Goal: Transaction & Acquisition: Register for event/course

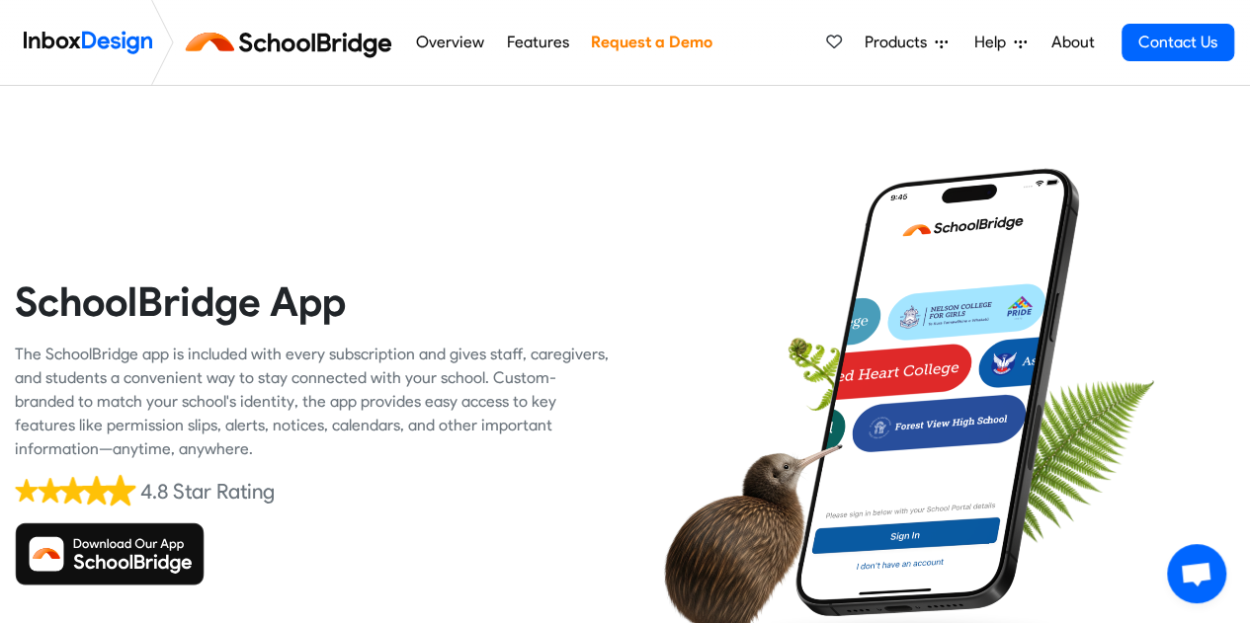
click at [208, 37] on img at bounding box center [293, 42] width 222 height 47
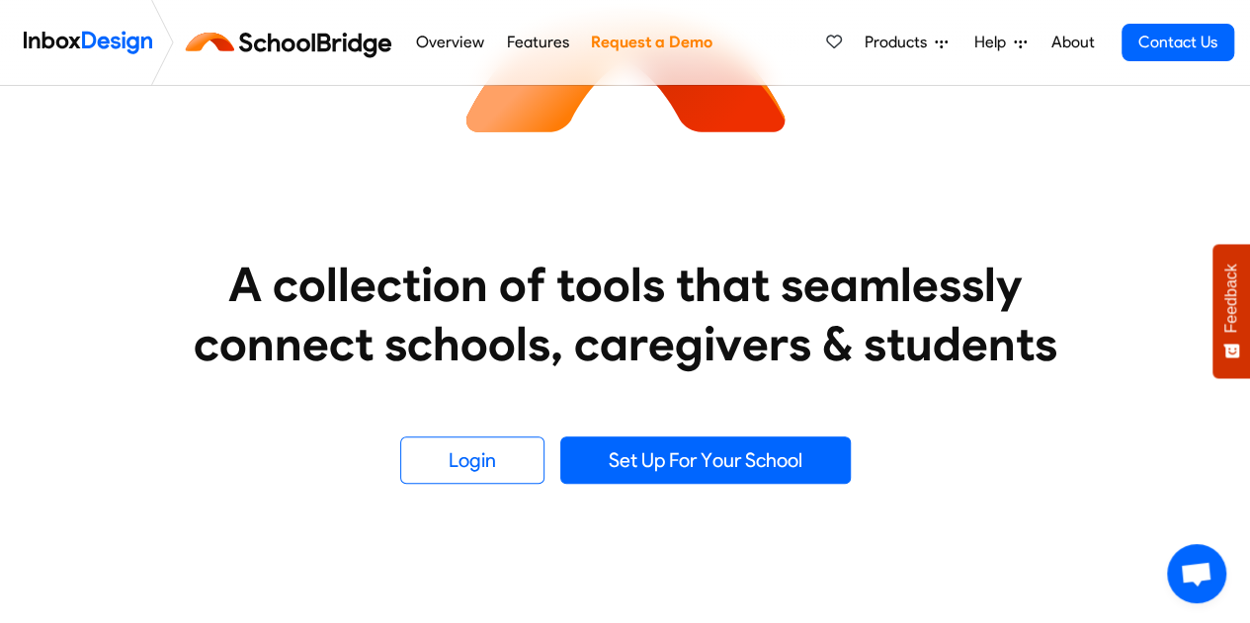
scroll to position [196, 0]
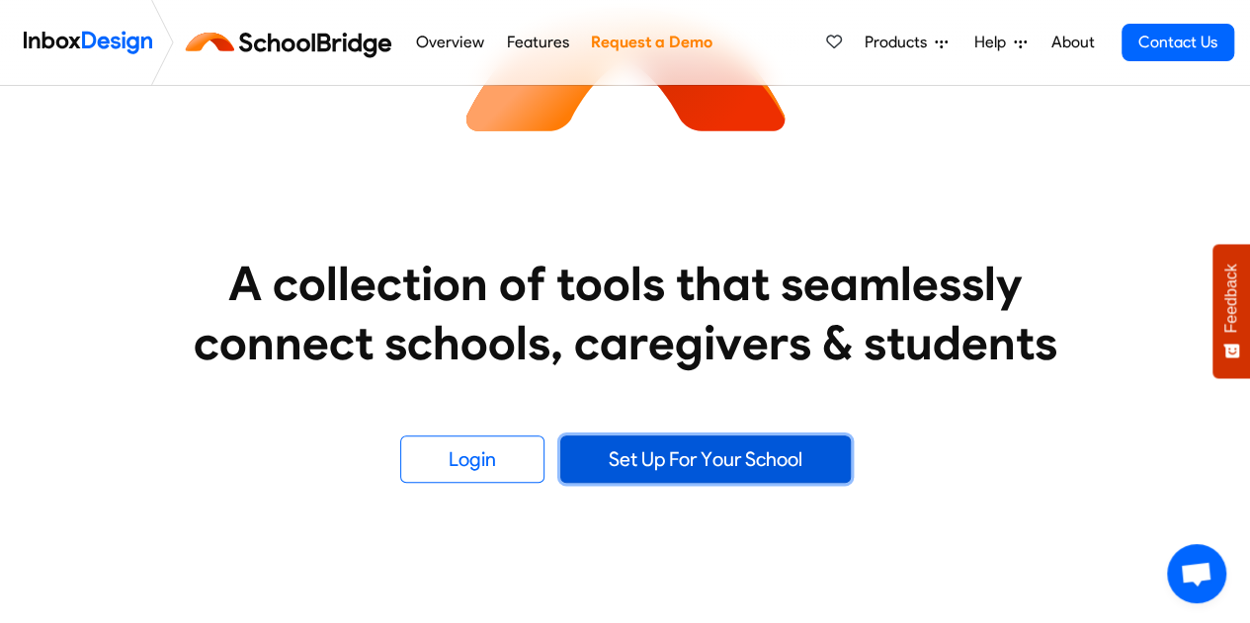
click at [720, 461] on link "Set Up For Your School" at bounding box center [705, 459] width 290 height 47
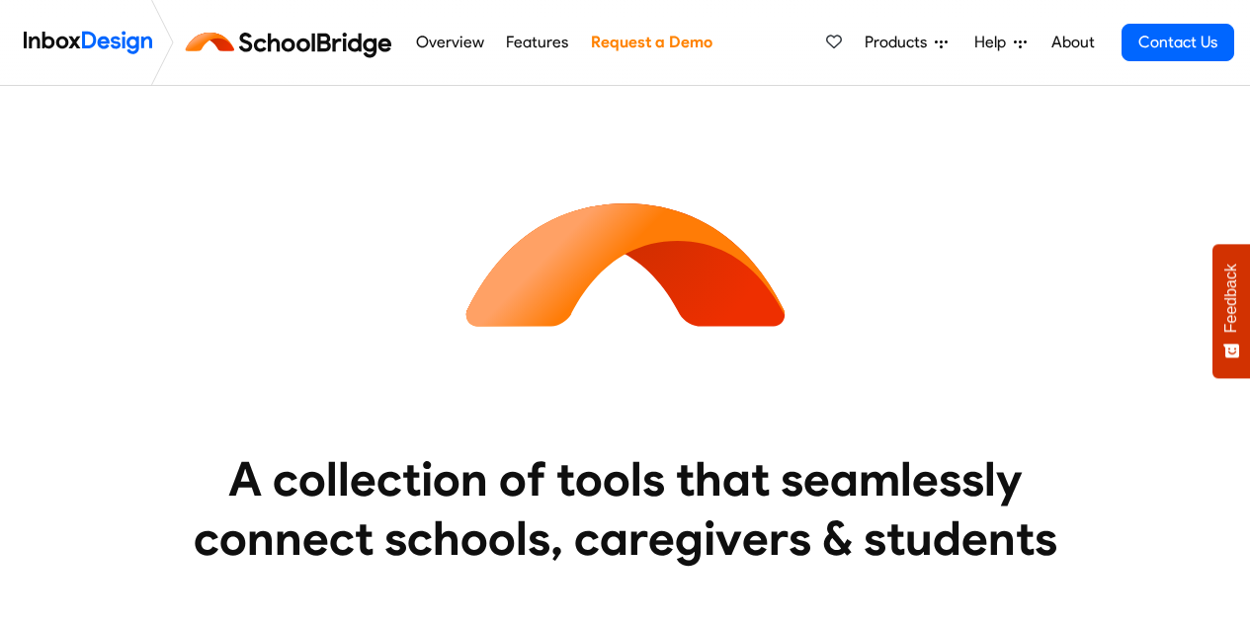
scroll to position [196, 0]
